Goal: Find contact information: Find contact information

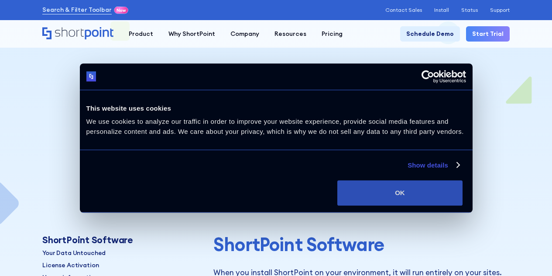
click at [463, 205] on button "OK" at bounding box center [400, 192] width 125 height 25
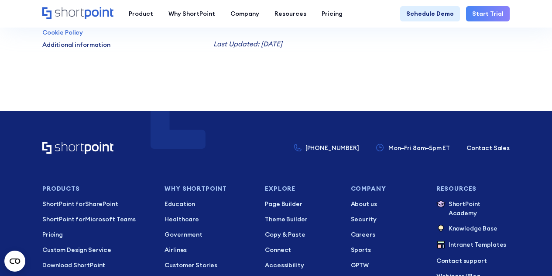
scroll to position [7459, 0]
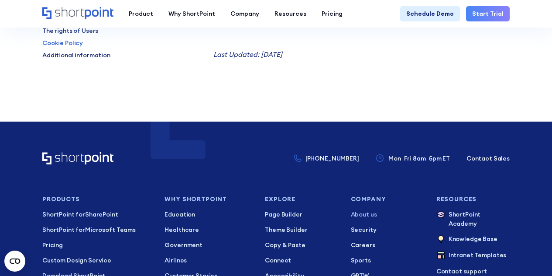
click at [364, 210] on p "About us" at bounding box center [387, 214] width 73 height 9
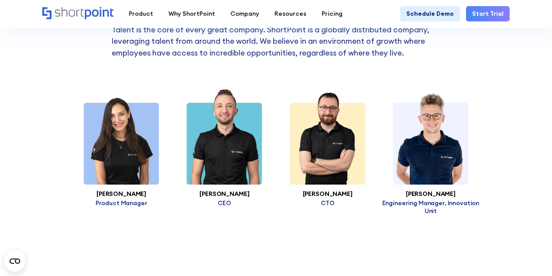
scroll to position [1616, 0]
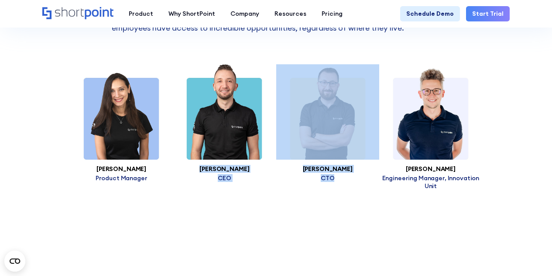
drag, startPoint x: 204, startPoint y: 166, endPoint x: 338, endPoint y: 174, distance: 134.7
copy div "Sami AlSayyed CEO Anas Nakawa CTO"
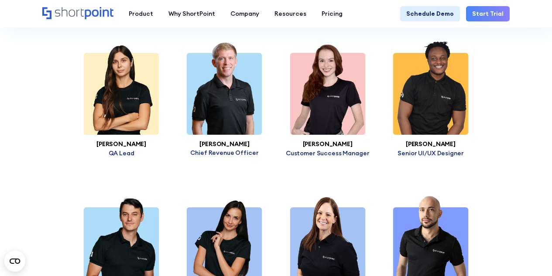
scroll to position [1877, 0]
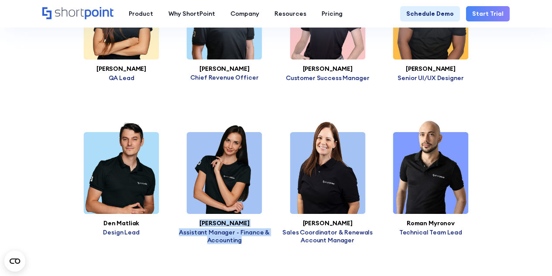
drag, startPoint x: 201, startPoint y: 222, endPoint x: 244, endPoint y: 234, distance: 45.0
click at [244, 234] on div "Mariya Protsaylo Assistant Manager - Finance & Accounting" at bounding box center [224, 180] width 103 height 125
copy div "Mariya Protsaylo Assistant Manager - Finance & Accounting"
